Goal: Transaction & Acquisition: Purchase product/service

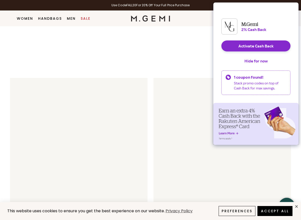
scroll to position [245, 0]
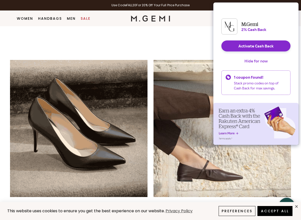
click at [264, 62] on button "Hide for now" at bounding box center [255, 61] width 31 height 11
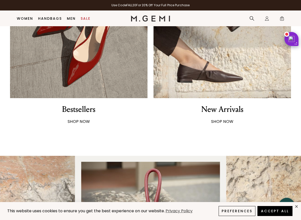
scroll to position [345, 0]
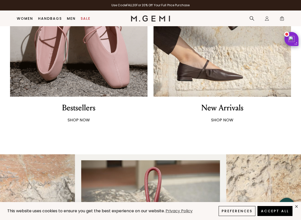
click at [118, 82] on img at bounding box center [78, 27] width 137 height 137
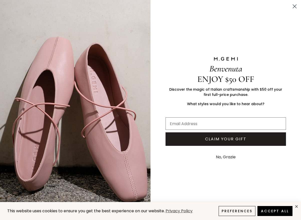
type input "[EMAIL_ADDRESS]com"
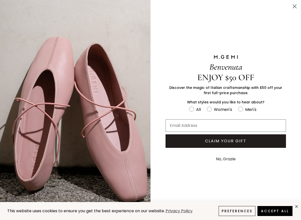
type input "[EMAIL_ADDRESS]com"
click at [293, 6] on circle "Close dialog" at bounding box center [294, 6] width 8 height 8
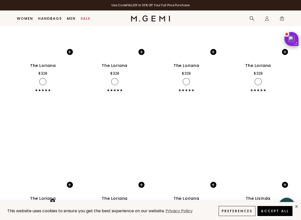
scroll to position [1191, 0]
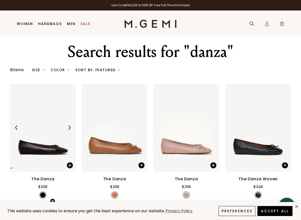
type input "[EMAIL_ADDRESS]com"
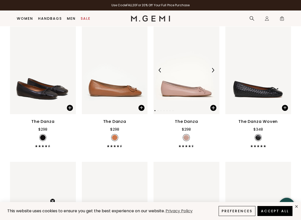
scroll to position [47, 0]
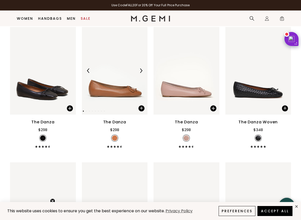
click at [117, 93] on img at bounding box center [115, 71] width 66 height 88
click at [115, 121] on div "The Danza" at bounding box center [114, 122] width 23 height 6
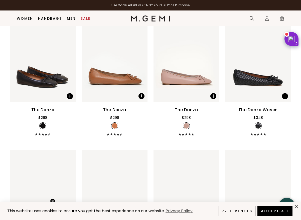
scroll to position [58, 0]
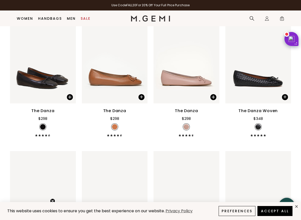
click at [114, 108] on div "The Danza" at bounding box center [114, 111] width 23 height 6
click at [118, 63] on div at bounding box center [115, 60] width 66 height 8
click at [113, 72] on img at bounding box center [115, 60] width 66 height 88
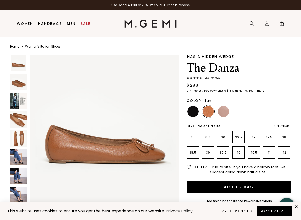
type input "[EMAIL_ADDRESS]com"
click at [224, 114] on img at bounding box center [223, 111] width 11 height 11
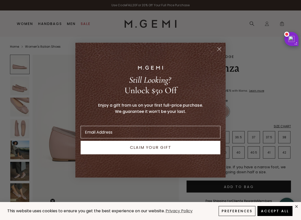
type input "[EMAIL_ADDRESS]com"
click at [217, 50] on circle "Close dialog" at bounding box center [219, 49] width 8 height 8
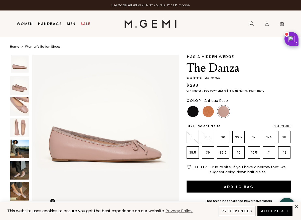
click at [270, 120] on div "Has A Hidden Wedge The Danza 273 Review s $298 Or 4 interest-free payments of $…" at bounding box center [238, 210] width 104 height 311
click at [23, 93] on img at bounding box center [19, 85] width 19 height 19
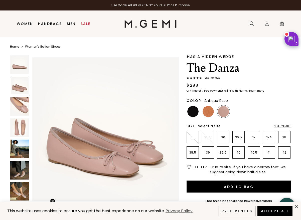
scroll to position [151, 0]
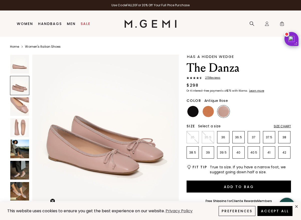
click at [18, 176] on img at bounding box center [19, 170] width 19 height 19
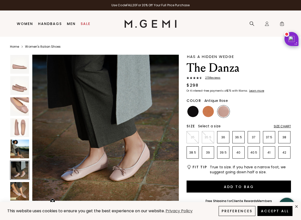
click at [21, 190] on img at bounding box center [19, 191] width 19 height 19
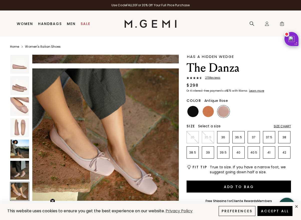
scroll to position [909, 0]
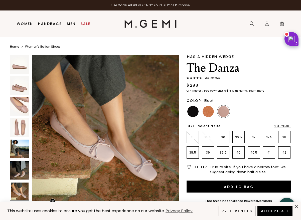
click at [193, 112] on img at bounding box center [192, 111] width 11 height 11
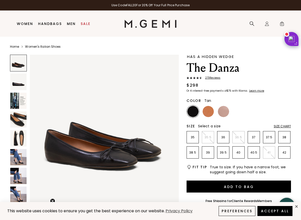
click at [208, 113] on img at bounding box center [207, 111] width 11 height 11
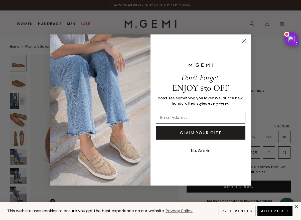
type input "[EMAIL_ADDRESS]com"
